Goal: Communication & Community: Answer question/provide support

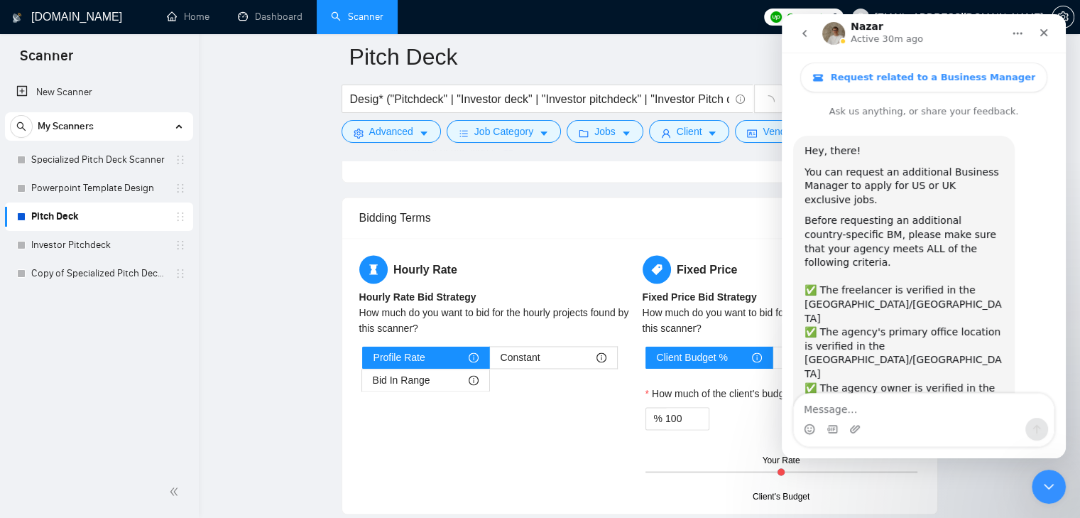
scroll to position [523, 0]
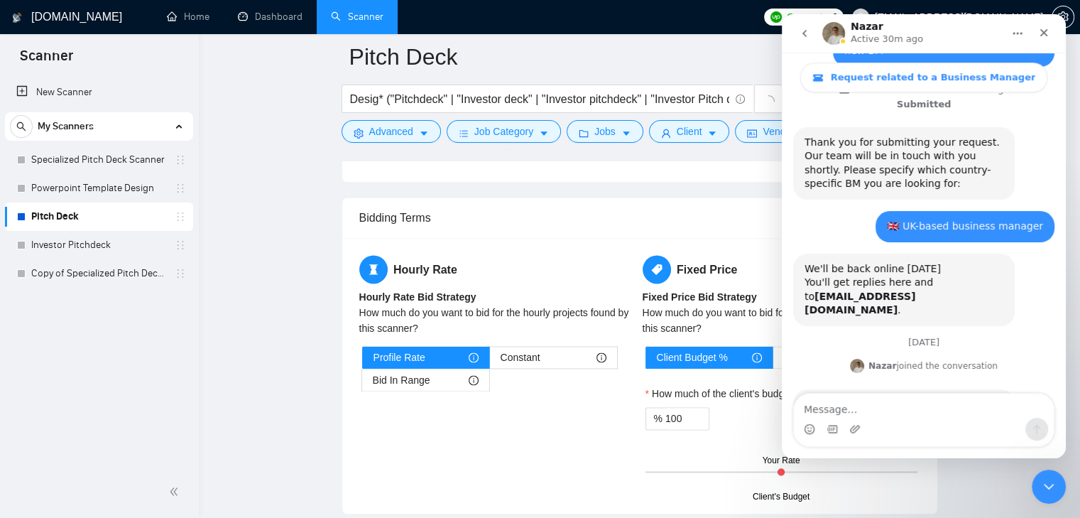
click at [804, 33] on icon "go back" at bounding box center [804, 33] width 4 height 7
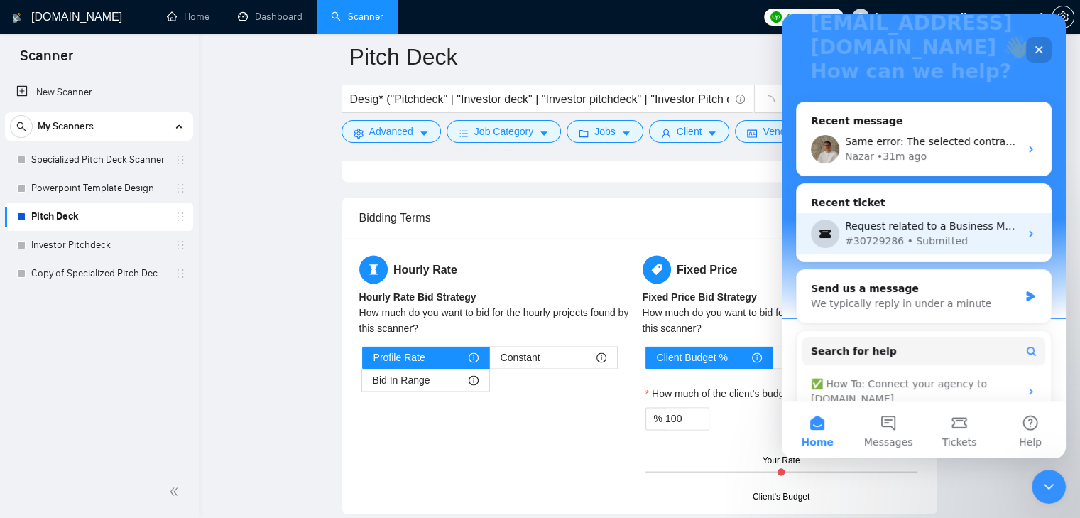
scroll to position [213, 0]
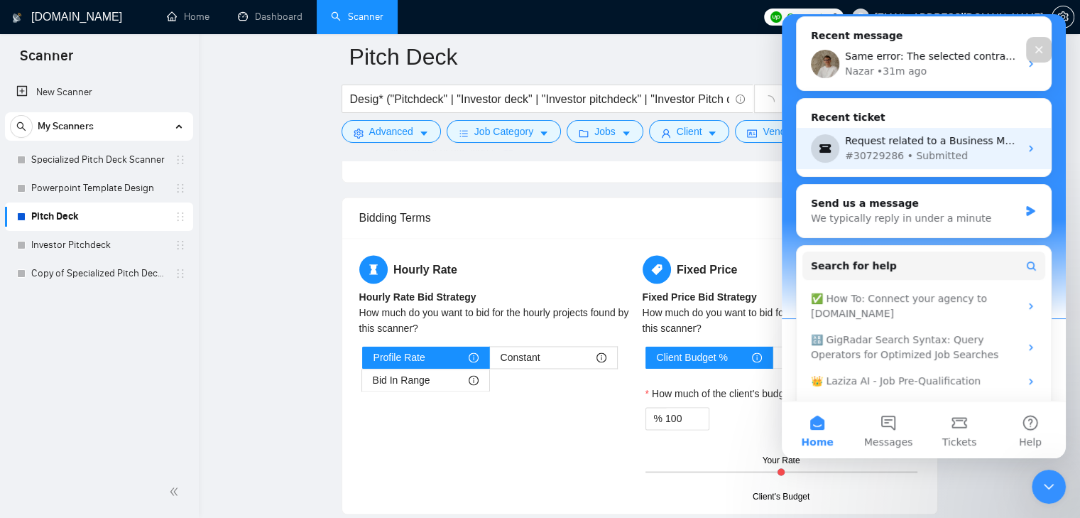
click at [946, 158] on div "#30729286 • Submitted" at bounding box center [932, 155] width 175 height 15
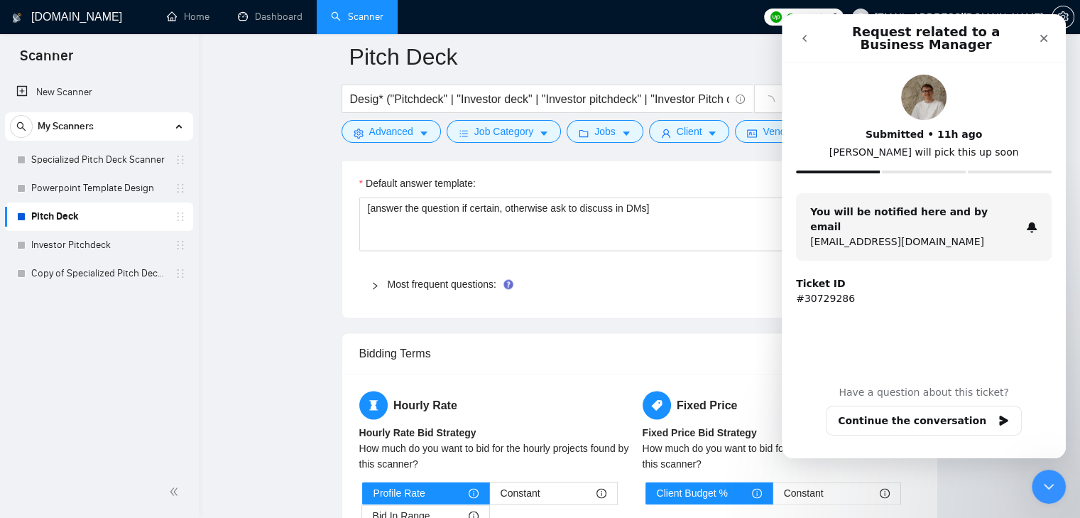
scroll to position [2059, 0]
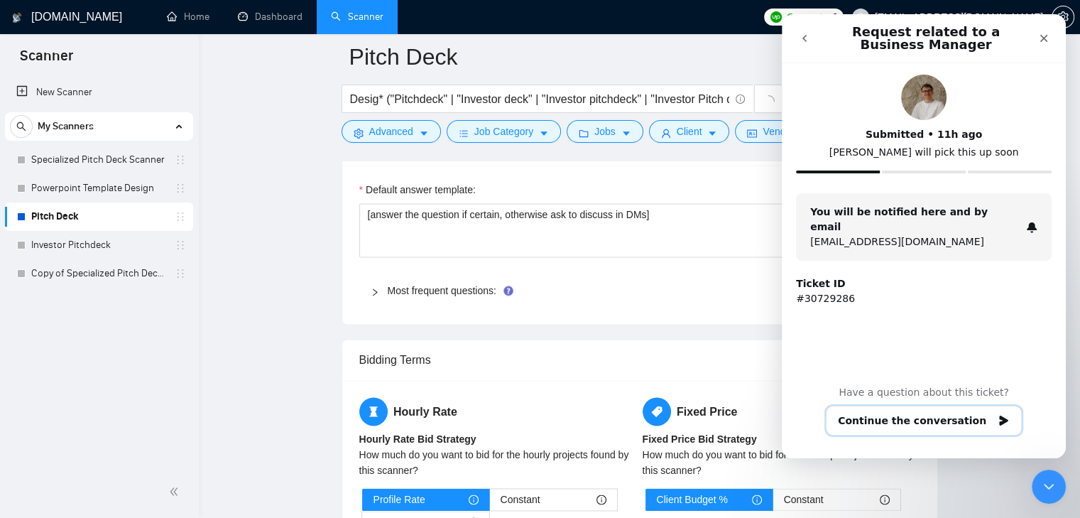
click at [949, 415] on button "Continue the conversation" at bounding box center [924, 420] width 196 height 30
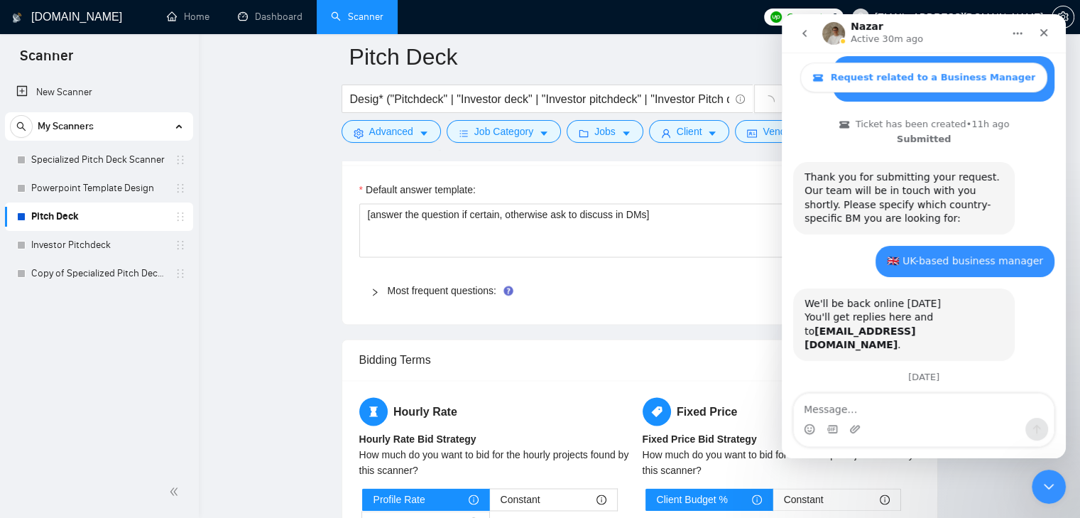
scroll to position [523, 0]
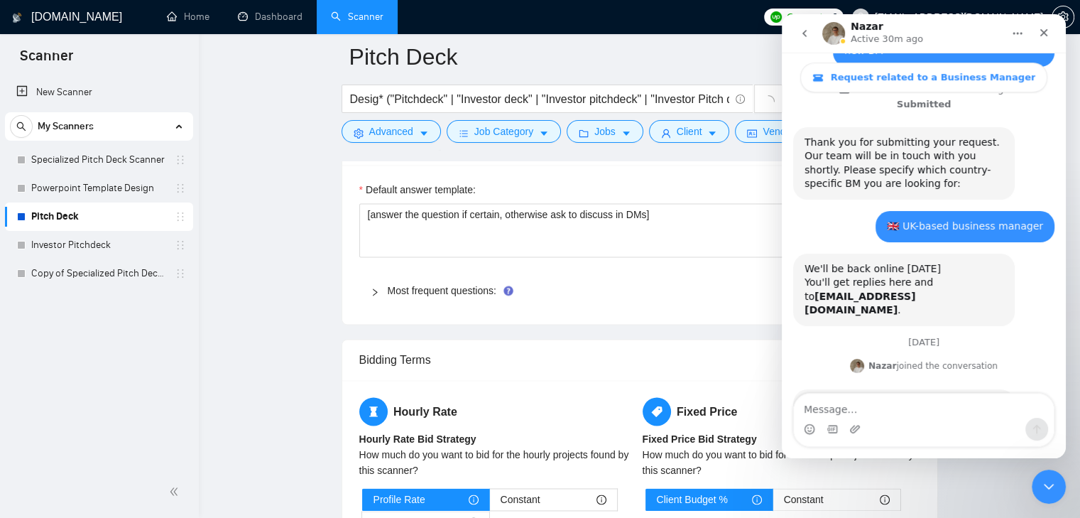
click at [921, 409] on textarea "Message…" at bounding box center [924, 405] width 260 height 24
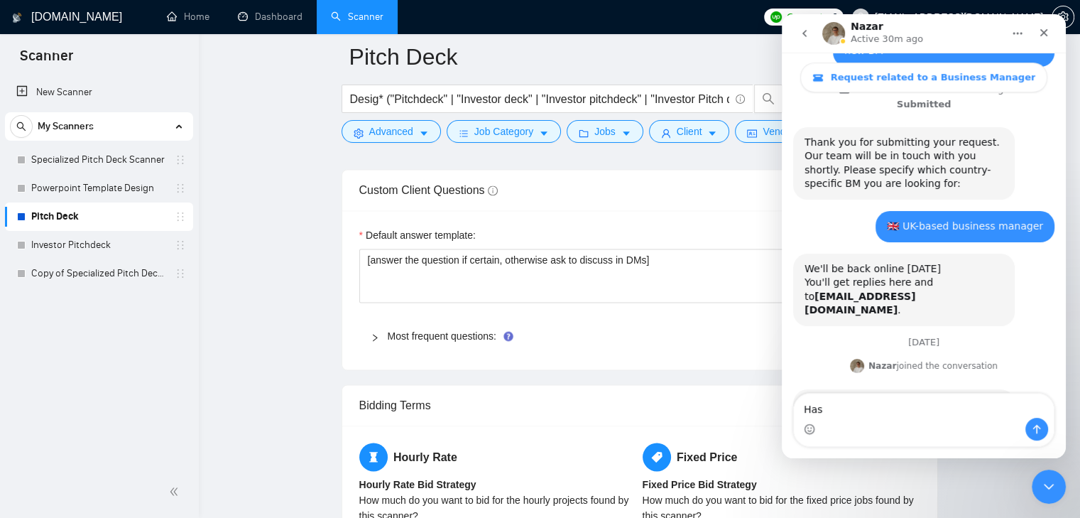
type textarea "Has"
type textarea "Has this beeen looking in already?"
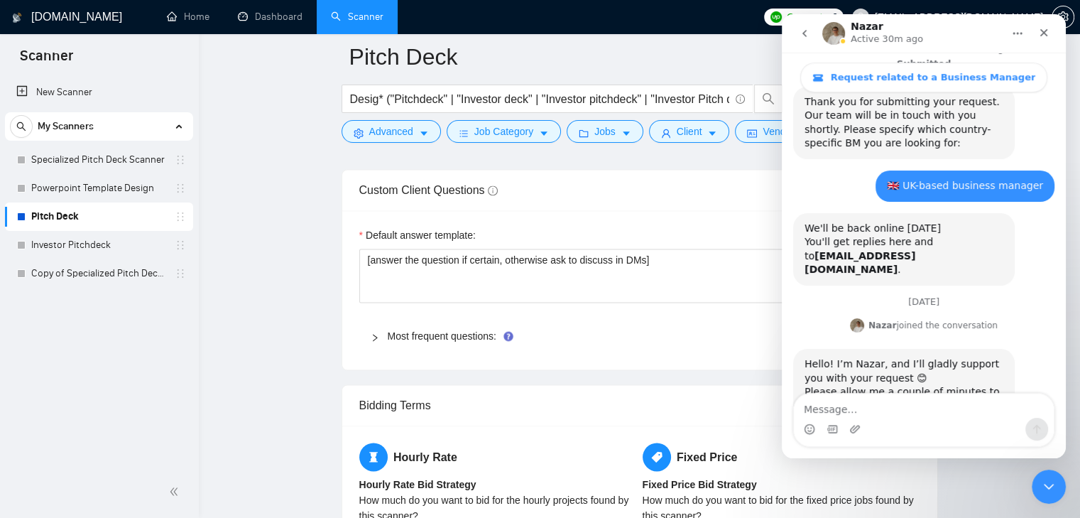
scroll to position [566, 0]
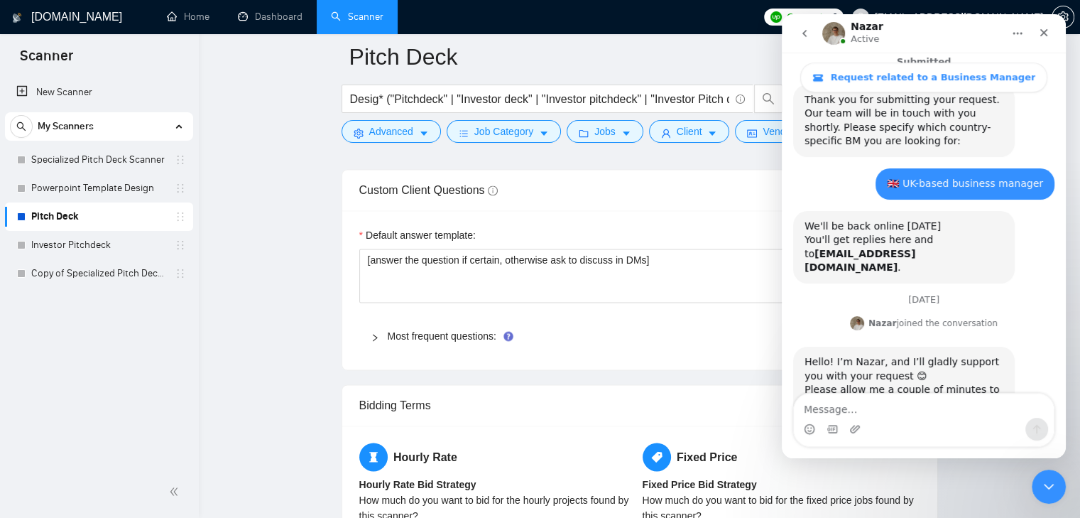
click at [809, 38] on icon "go back" at bounding box center [804, 33] width 11 height 11
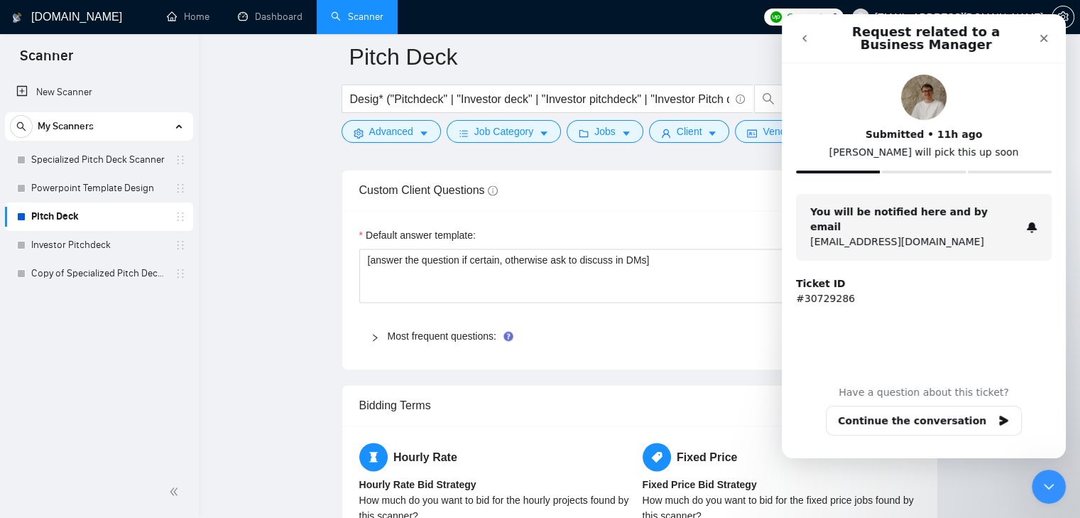
scroll to position [0, 0]
click at [809, 38] on icon "go back" at bounding box center [804, 38] width 11 height 11
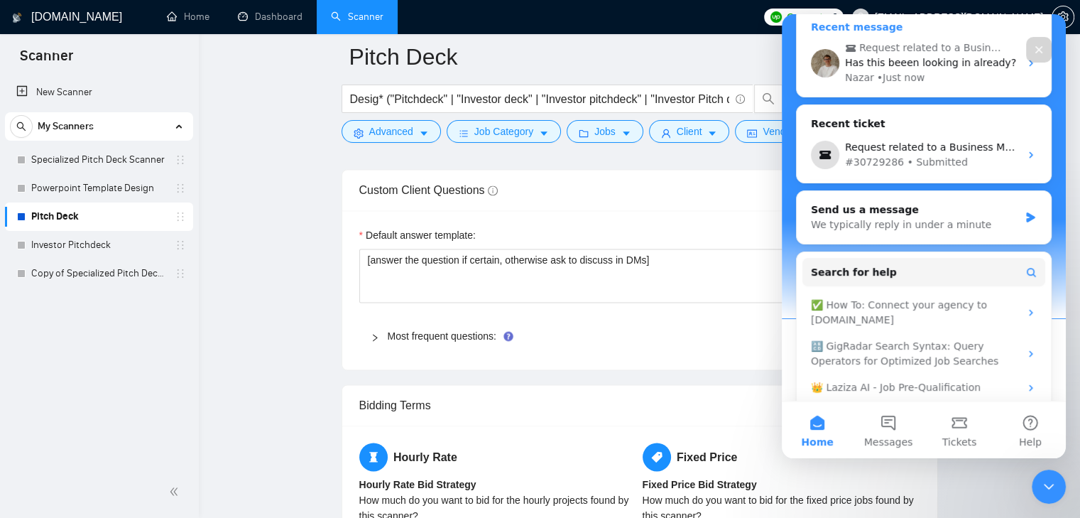
scroll to position [189, 0]
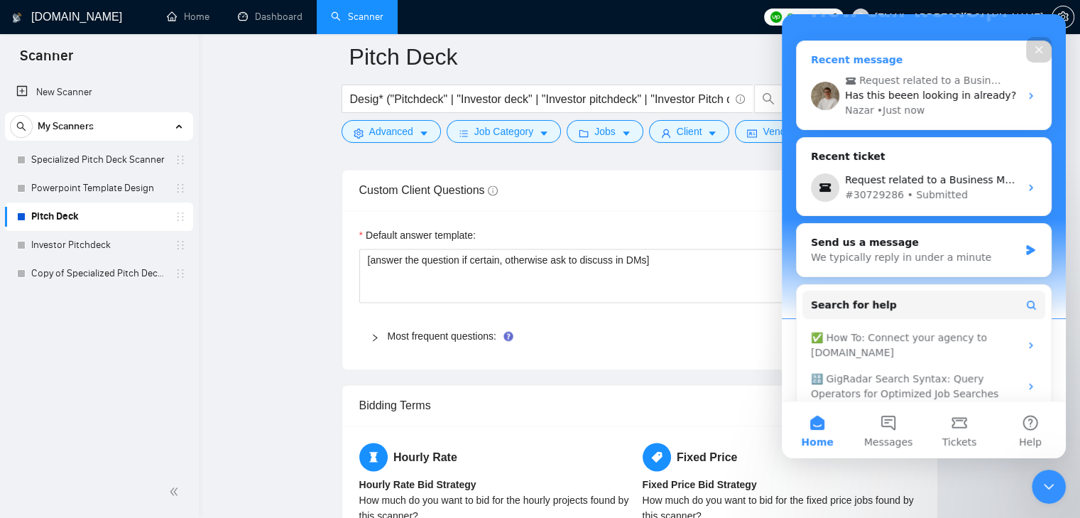
click at [1020, 102] on div "Request related to a Business Manager Has this beeen looking in already? Nazar …" at bounding box center [924, 95] width 254 height 67
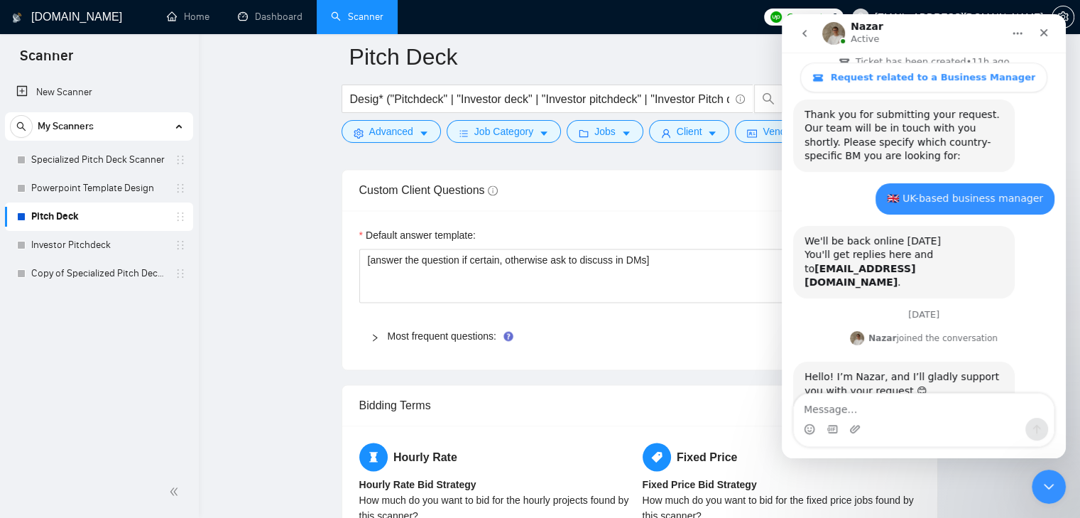
scroll to position [566, 0]
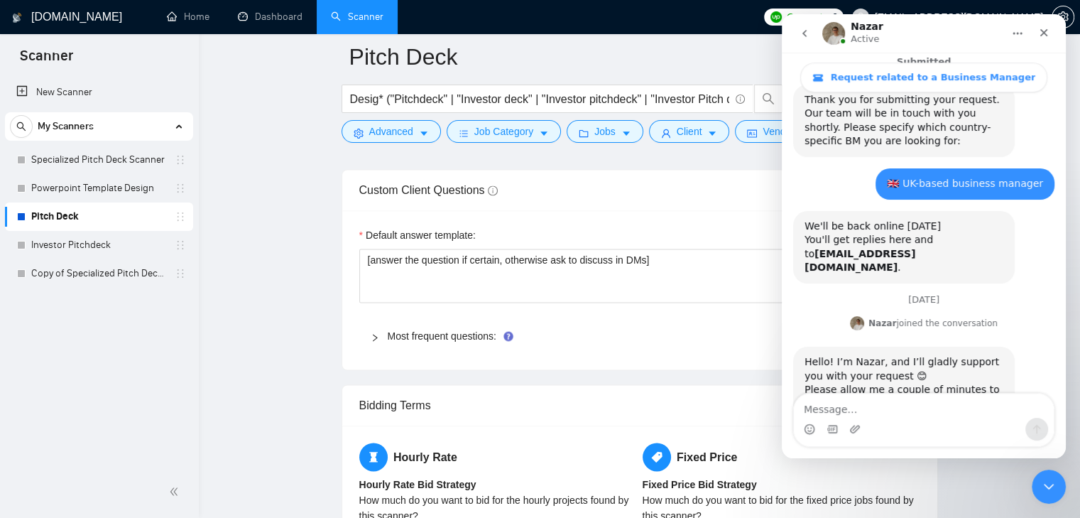
click at [831, 402] on textarea "Message…" at bounding box center [924, 405] width 260 height 24
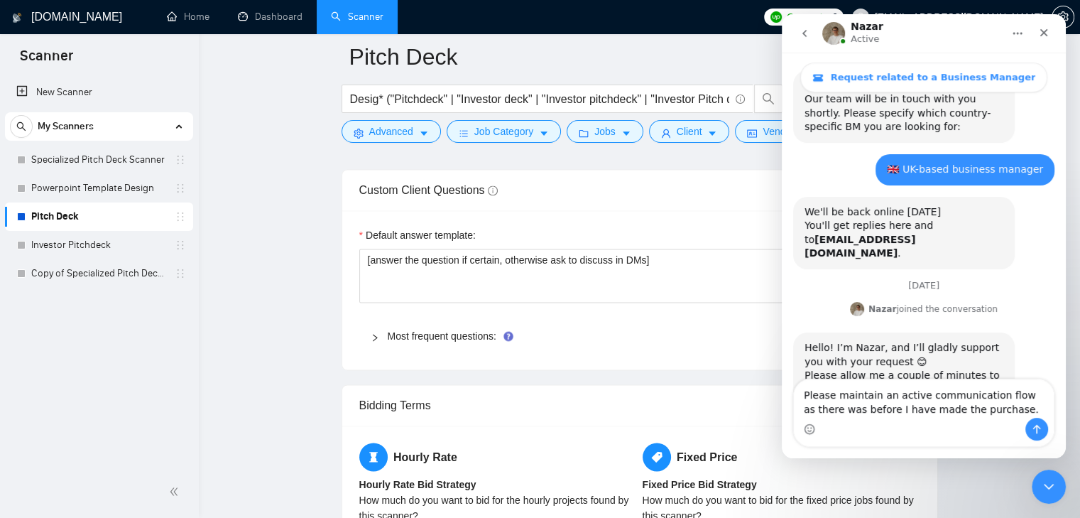
scroll to position [594, 0]
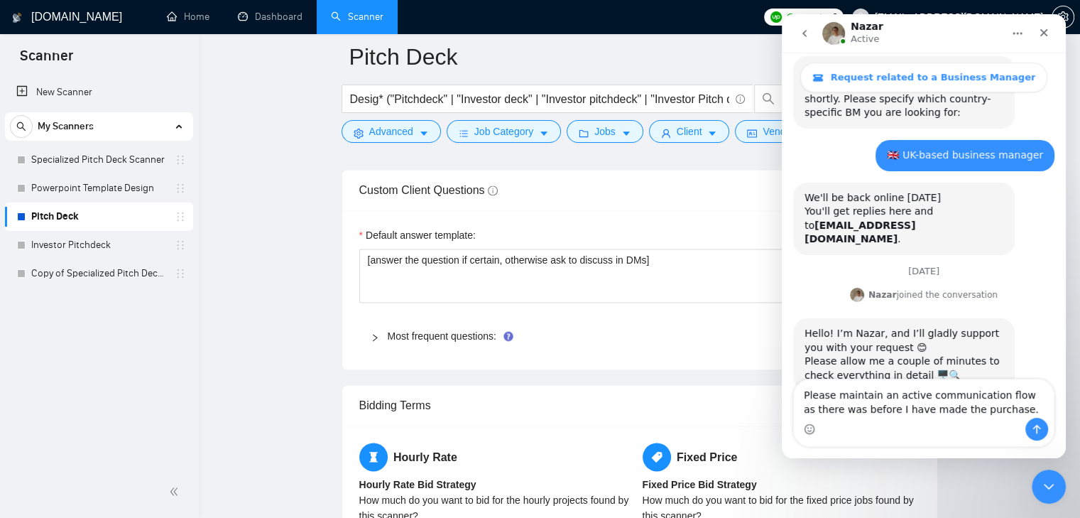
type textarea "Please maintain an active communication flow as there was before I have made th…"
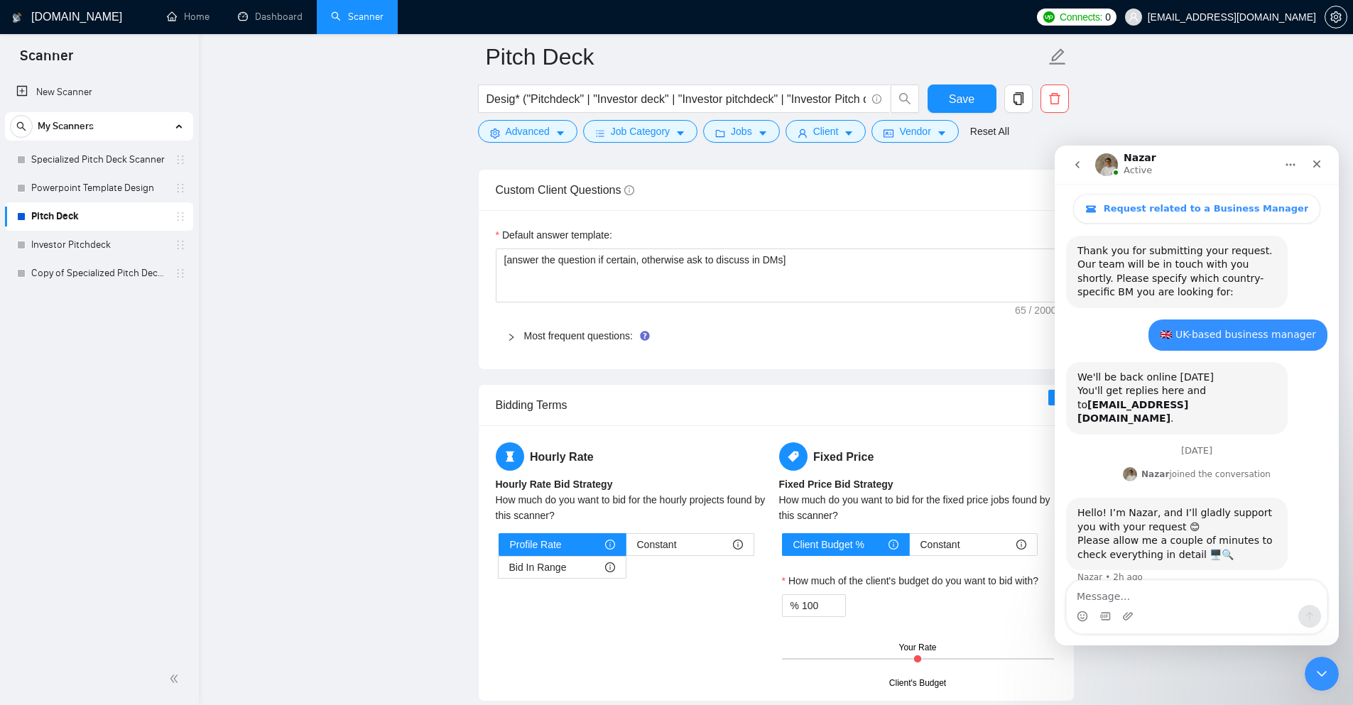
scroll to position [571, 0]
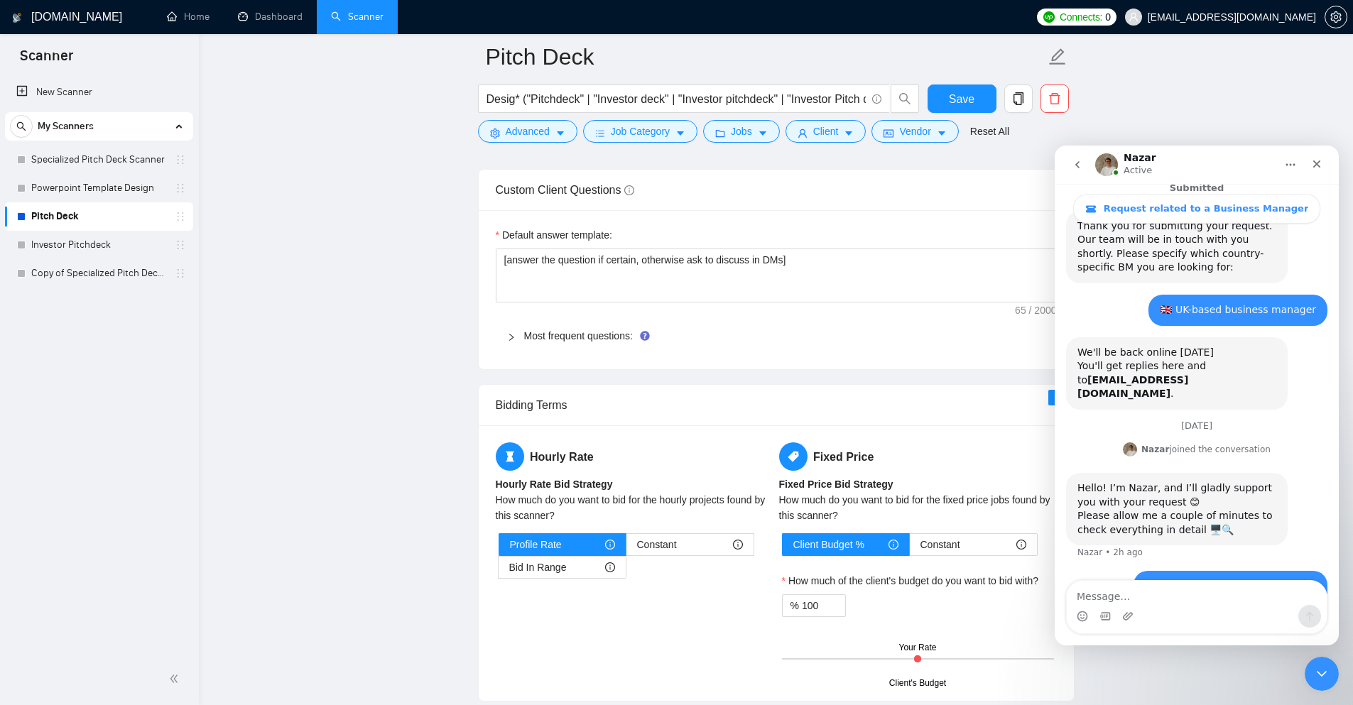
click at [59, 15] on h1 "[DOMAIN_NAME]" at bounding box center [76, 17] width 91 height 34
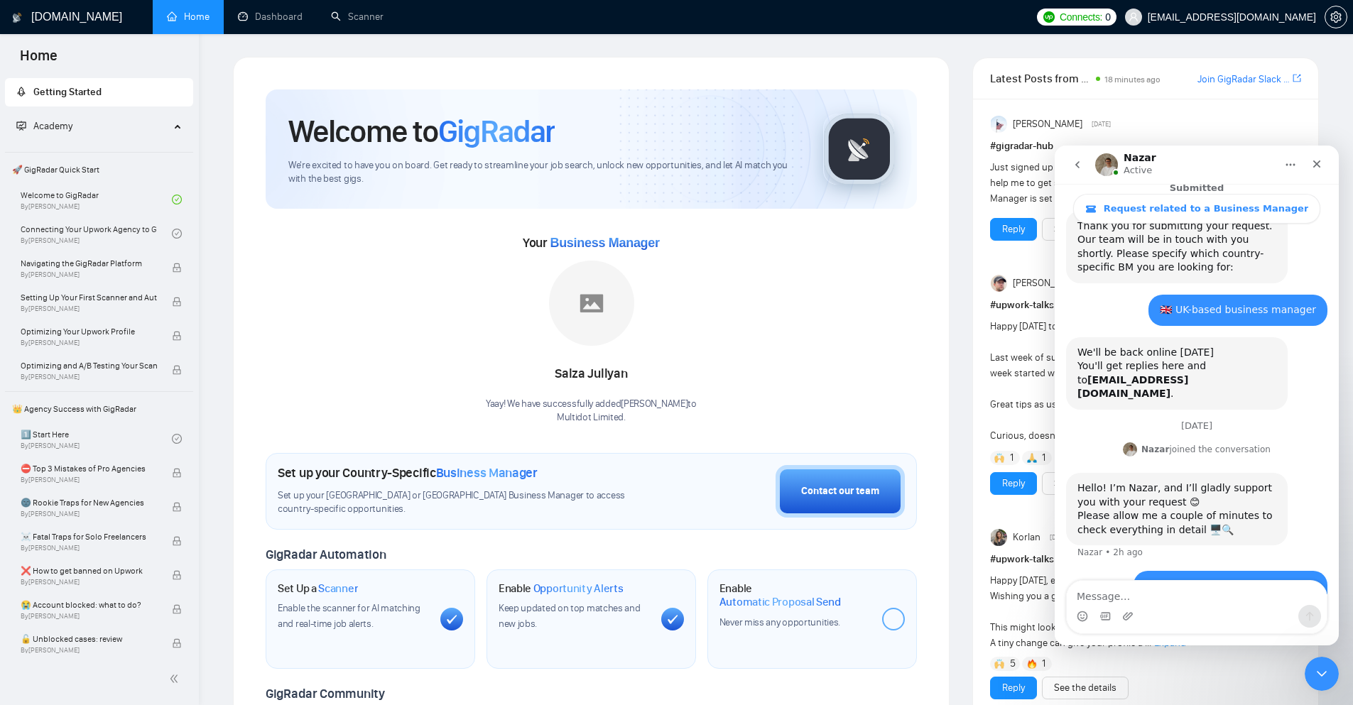
click at [1076, 163] on icon "go back" at bounding box center [1077, 164] width 11 height 11
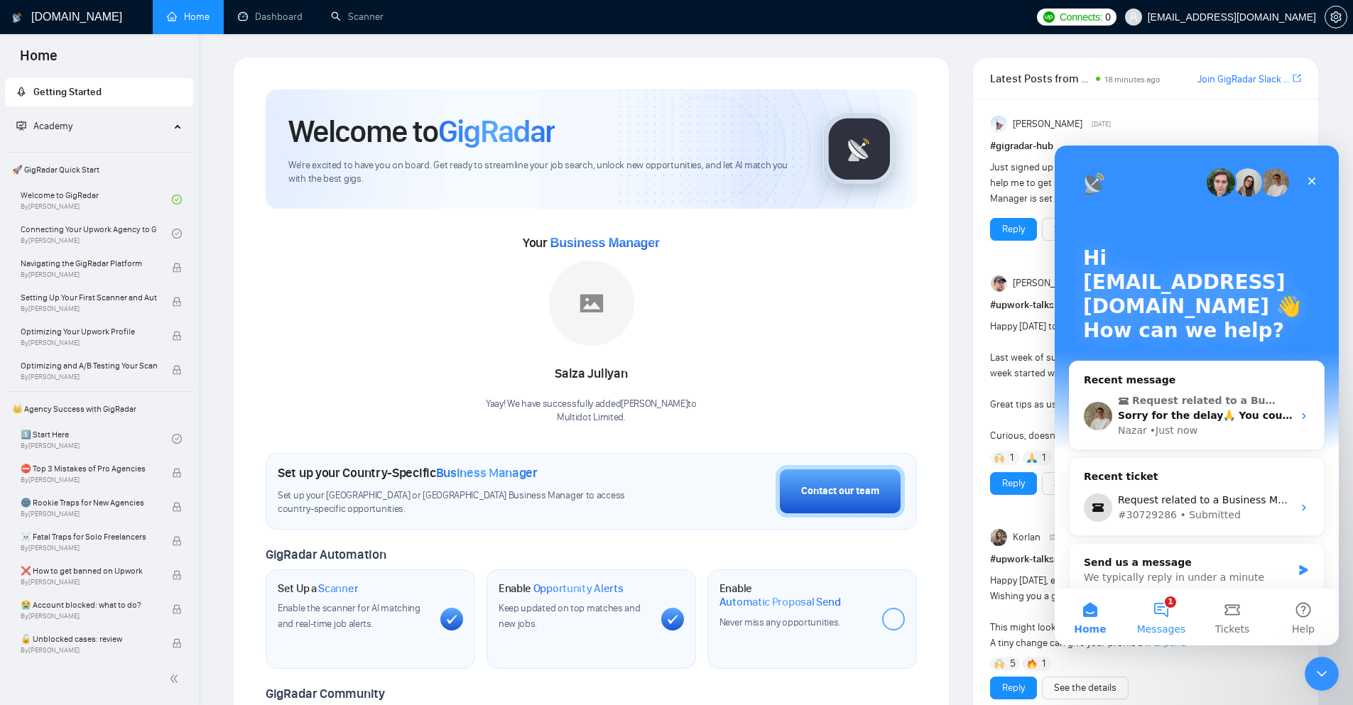
click at [1079, 517] on span "Messages" at bounding box center [1161, 629] width 49 height 10
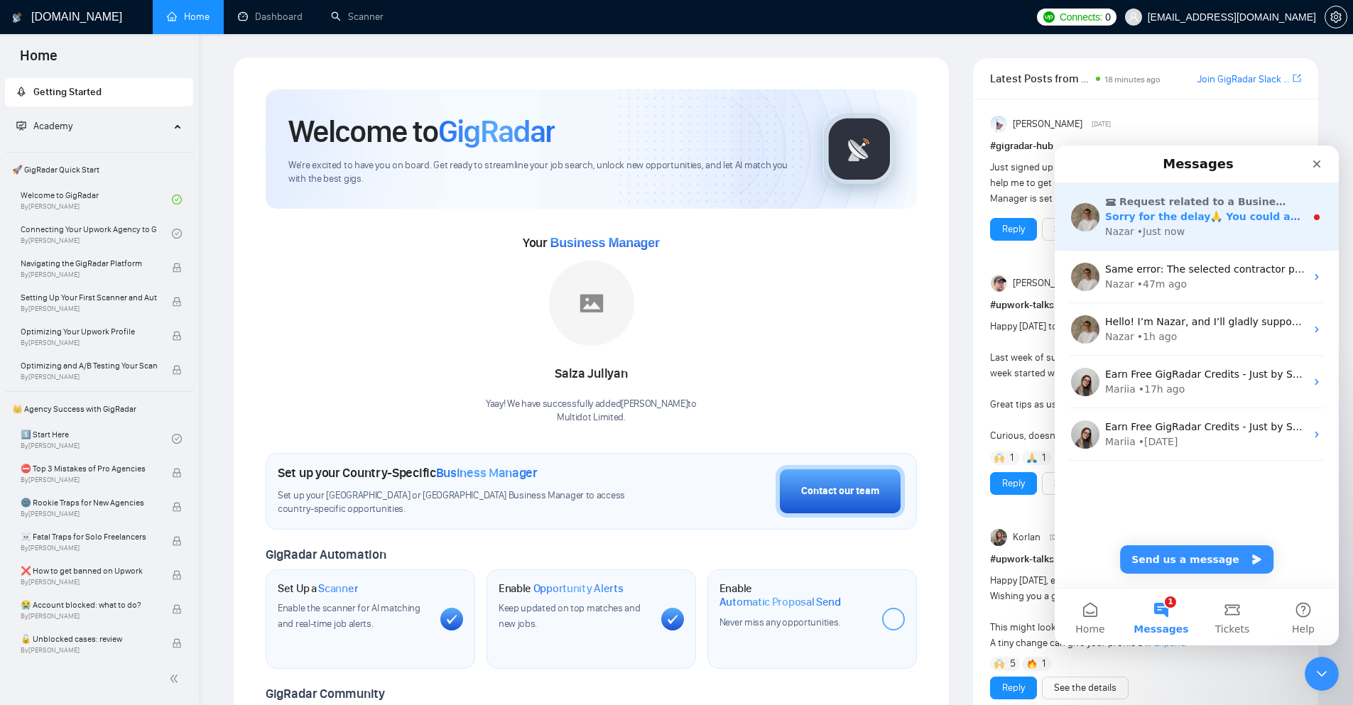
click at [1079, 234] on div "Nazar • Just now" at bounding box center [1205, 231] width 200 height 15
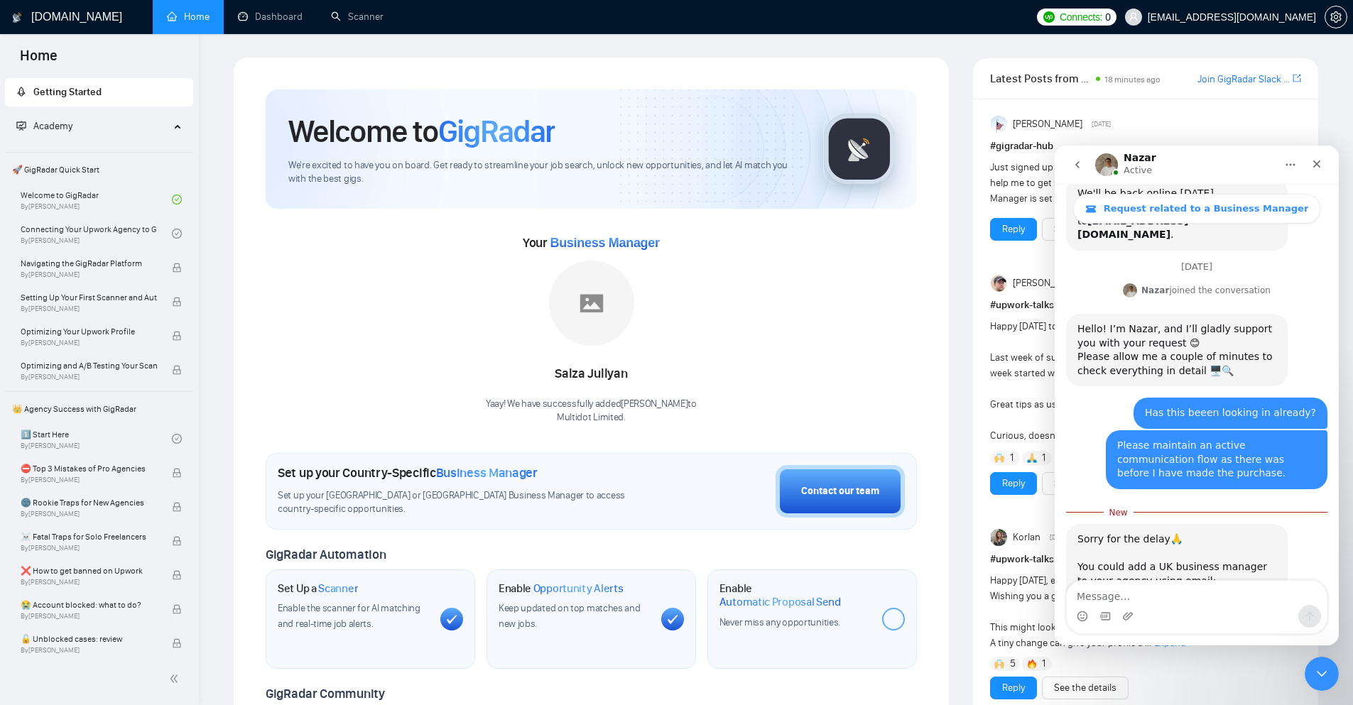
scroll to position [775, 0]
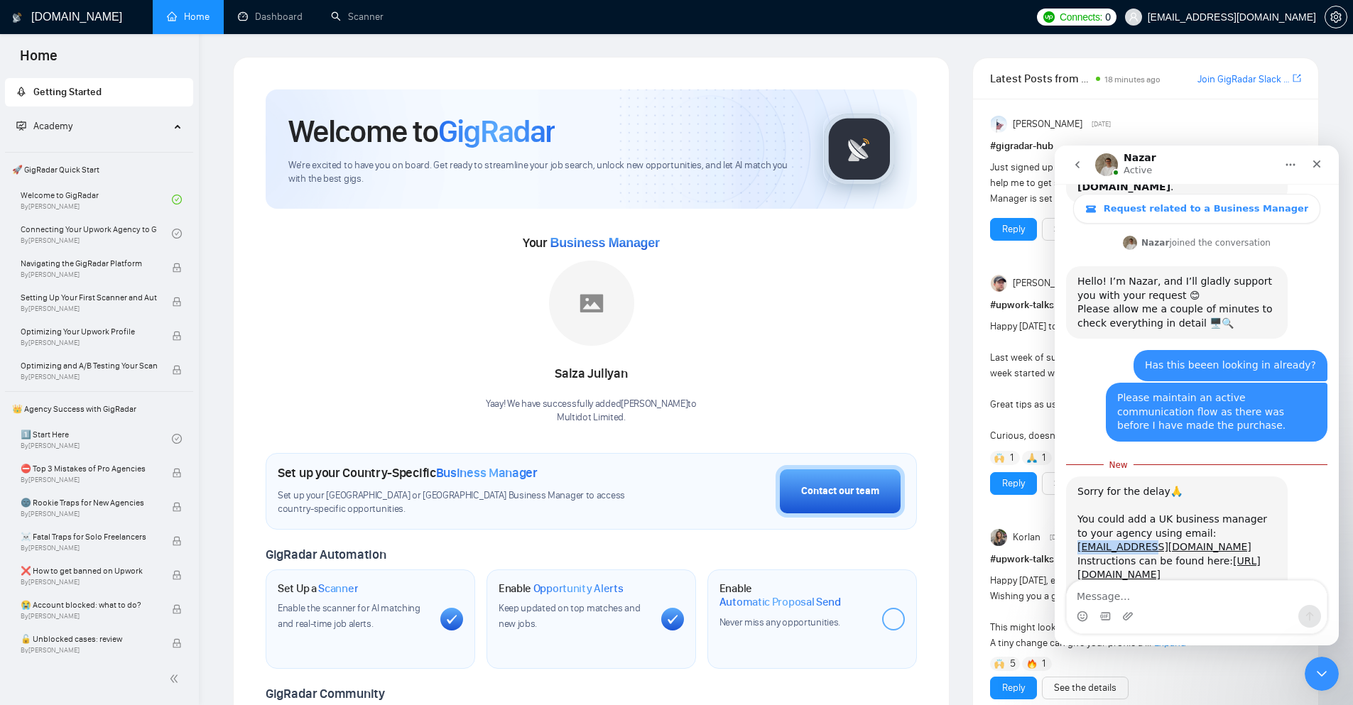
drag, startPoint x: 1260, startPoint y: 439, endPoint x: 1187, endPoint y: 438, distance: 72.4
click at [1079, 485] on div "Sorry for the delay🙏 You could add a [DEMOGRAPHIC_DATA] business manager to you…" at bounding box center [1176, 520] width 199 height 70
copy link "[EMAIL_ADDRESS][DOMAIN_NAME]"
